Goal: Communication & Community: Answer question/provide support

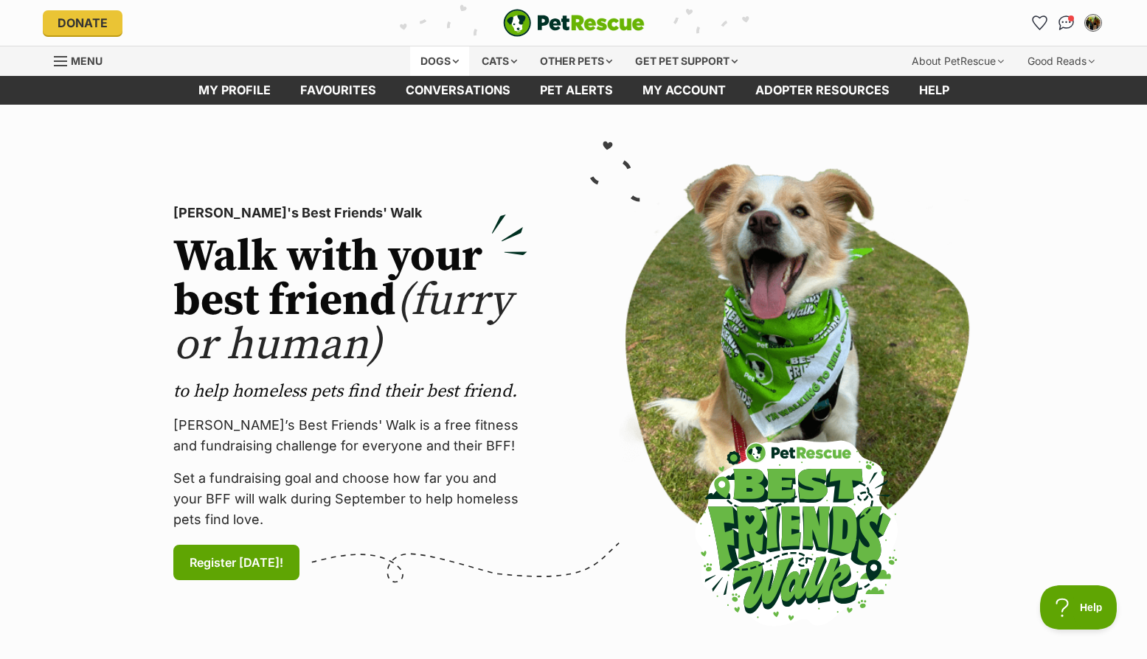
click at [437, 56] on div "Dogs" at bounding box center [439, 61] width 59 height 30
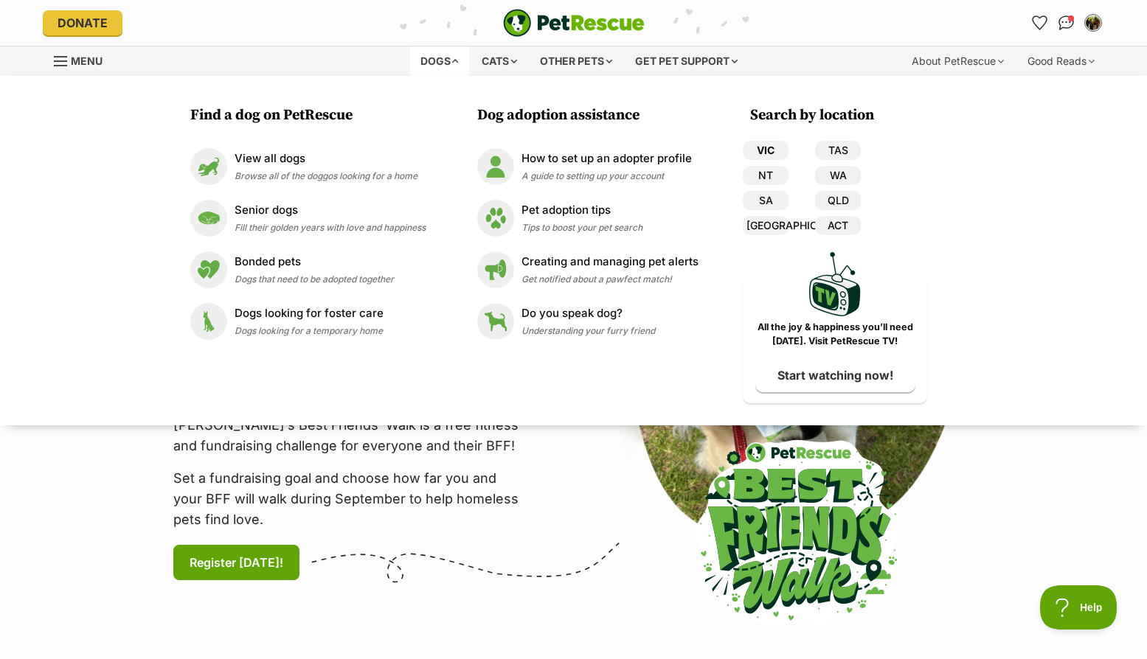
click at [769, 148] on link "VIC" at bounding box center [766, 150] width 46 height 19
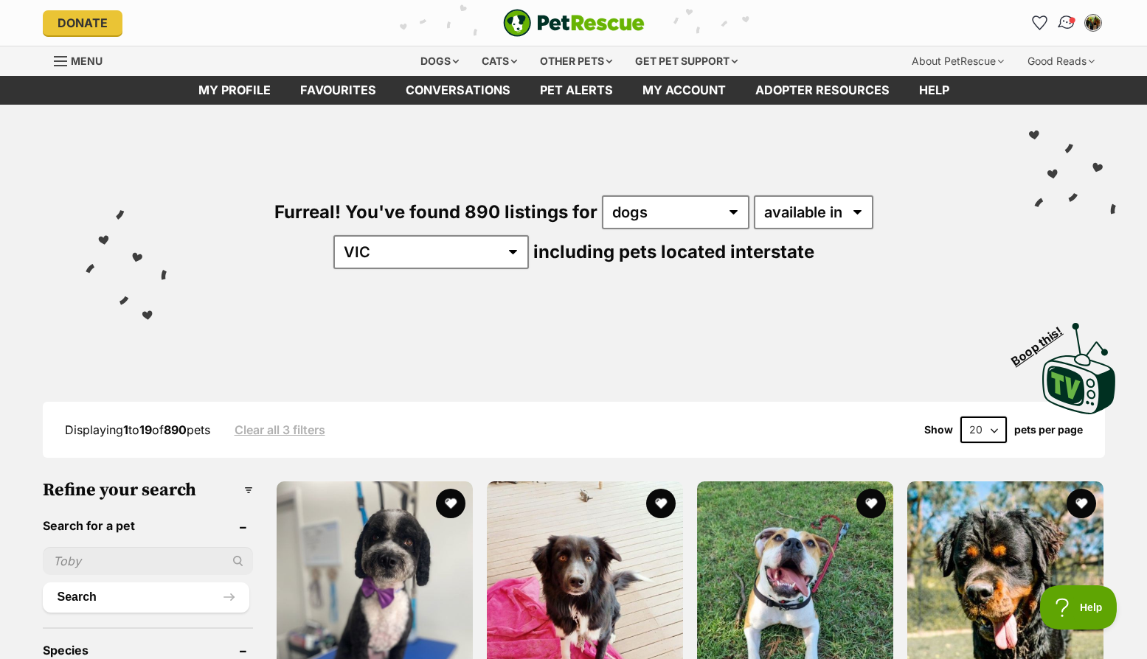
click at [1062, 26] on img "Conversations" at bounding box center [1066, 22] width 20 height 19
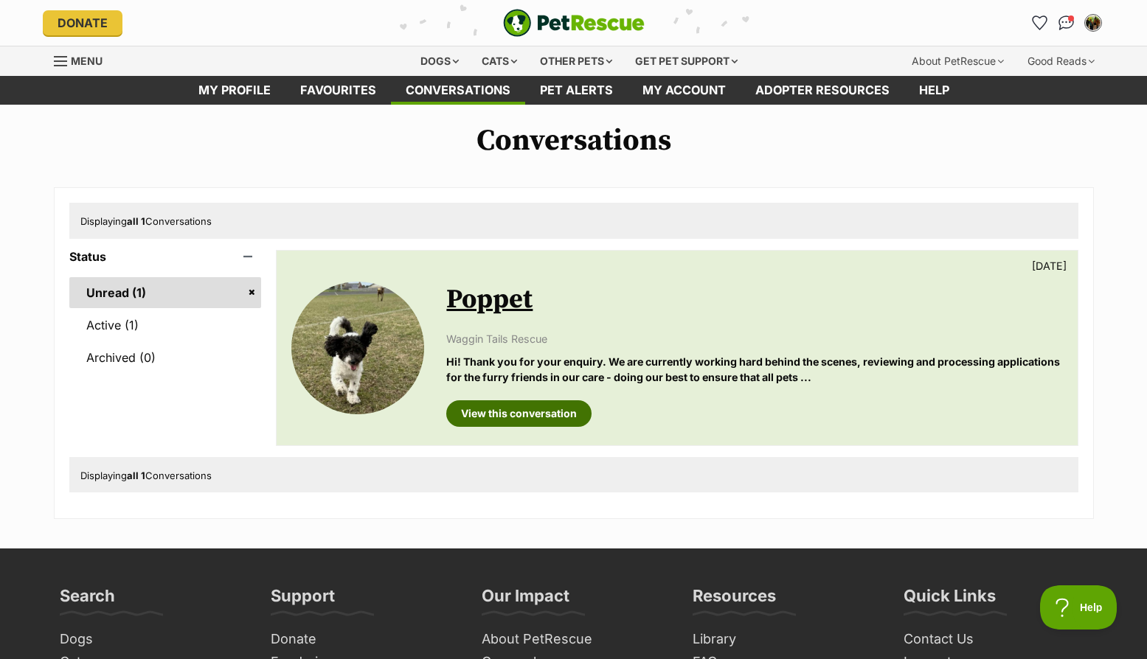
click at [527, 414] on link "View this conversation" at bounding box center [518, 413] width 145 height 27
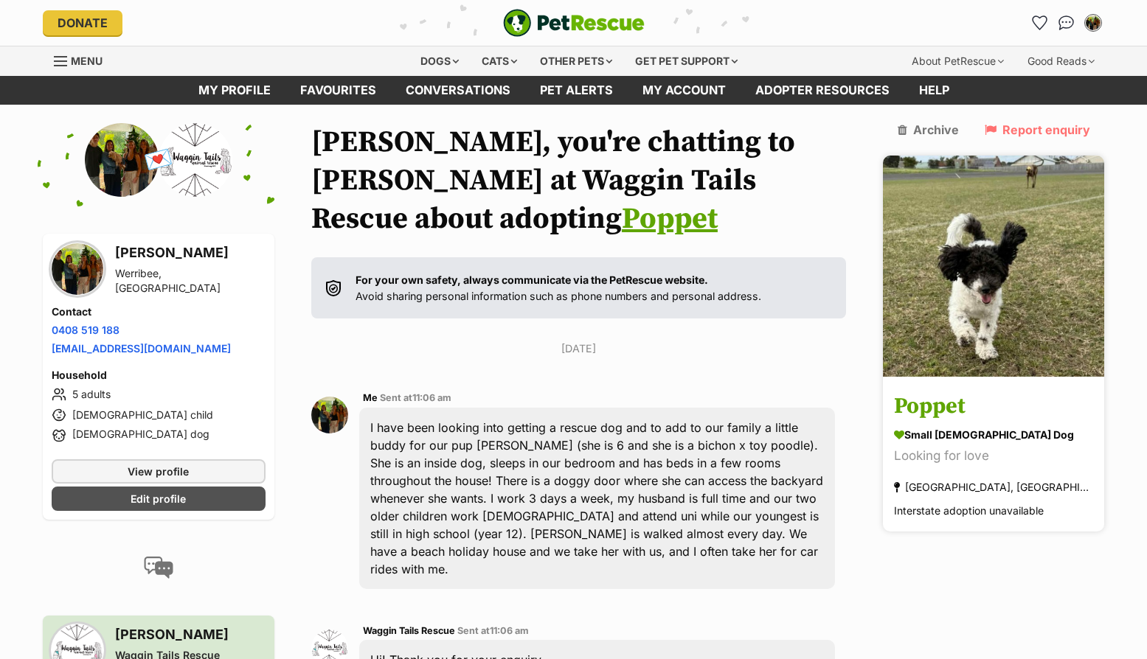
click at [990, 297] on img at bounding box center [993, 266] width 221 height 221
